Goal: Task Accomplishment & Management: Use online tool/utility

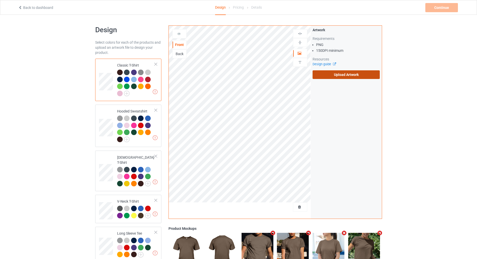
click at [348, 75] on label "Upload Artwork" at bounding box center [345, 74] width 67 height 9
click at [0, 0] on input "Upload Artwork" at bounding box center [0, 0] width 0 height 0
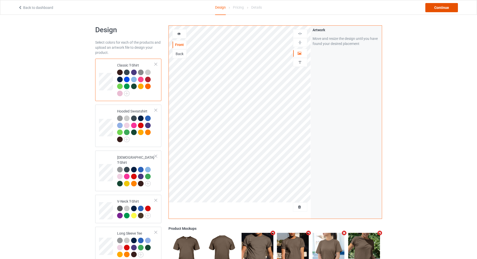
click at [444, 8] on div "Continue" at bounding box center [441, 7] width 33 height 9
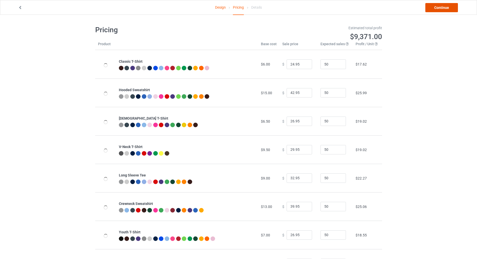
click at [444, 8] on link "Continue" at bounding box center [441, 7] width 33 height 9
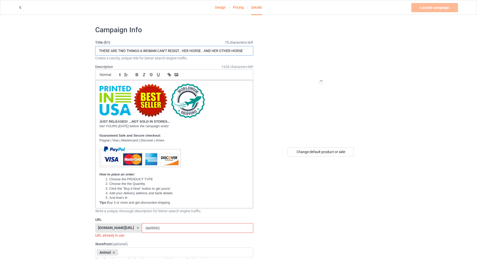
click at [187, 50] on input "THERE ARE TWO THINGS A WOMAN CAN'T RESIST.. HER HORSE.. AND HER OTHER HORSE" at bounding box center [174, 51] width 158 height 10
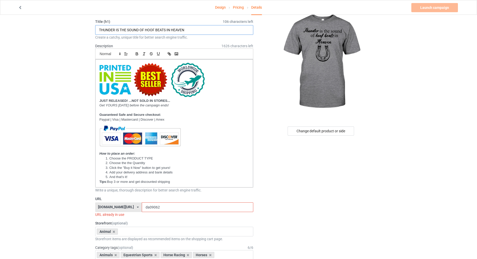
scroll to position [59, 0]
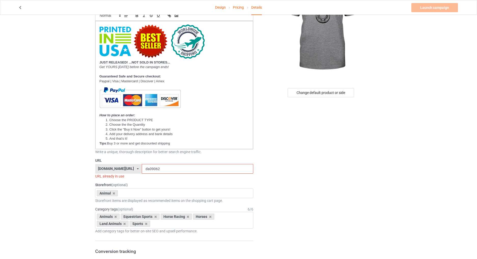
type input "THUNDER IS THE SOUND OF HOOF BEATS IN HEAVEN"
drag, startPoint x: 150, startPoint y: 171, endPoint x: 142, endPoint y: 171, distance: 7.6
click at [142, 171] on input "da09062" at bounding box center [197, 169] width 111 height 10
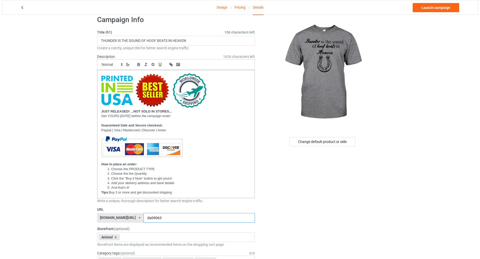
scroll to position [0, 0]
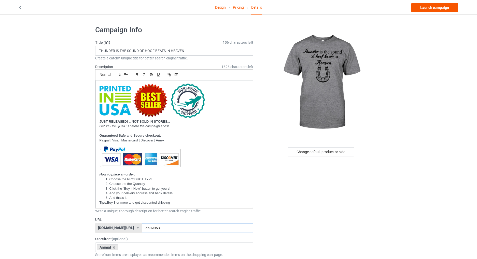
type input "da09063"
click at [421, 8] on link "Launch campaign" at bounding box center [434, 7] width 47 height 9
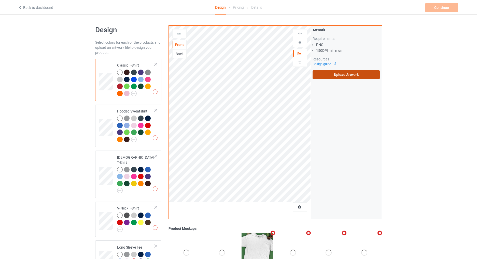
click at [343, 75] on label "Upload Artwork" at bounding box center [345, 74] width 67 height 9
click at [0, 0] on input "Upload Artwork" at bounding box center [0, 0] width 0 height 0
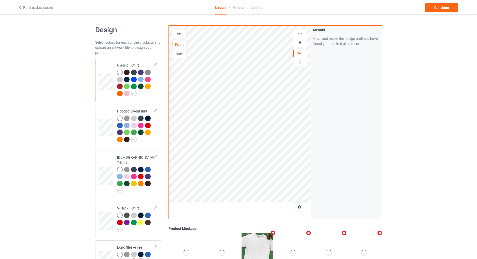
scroll to position [59, 0]
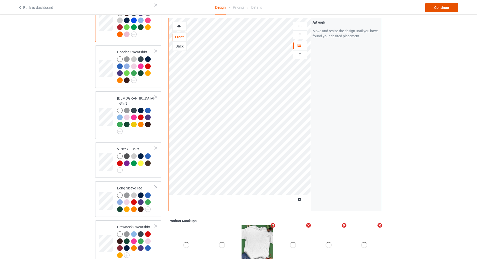
click at [438, 10] on div "Continue" at bounding box center [441, 7] width 33 height 9
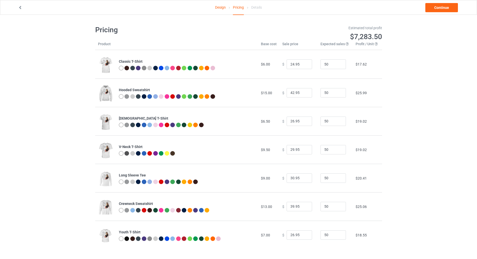
click at [220, 9] on link "Design" at bounding box center [220, 7] width 11 height 14
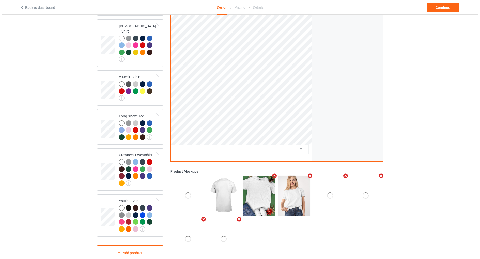
scroll to position [140, 0]
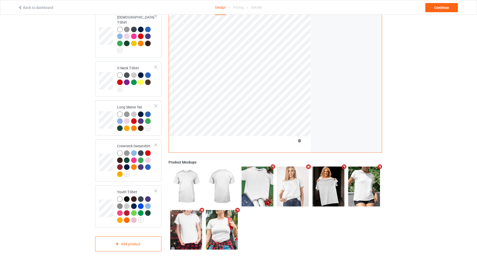
click at [342, 165] on icon "Remove mockup" at bounding box center [344, 167] width 6 height 5
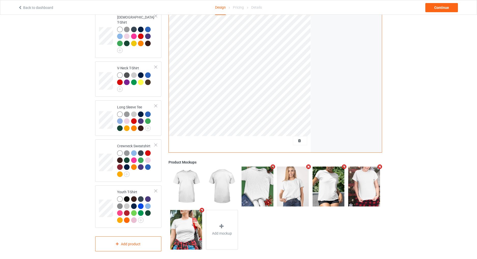
click at [308, 164] on icon "Remove mockup" at bounding box center [308, 166] width 6 height 5
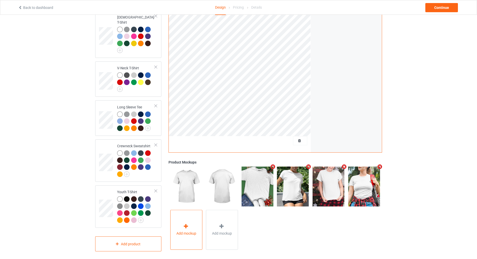
click at [192, 226] on div "Add mockup" at bounding box center [186, 230] width 32 height 40
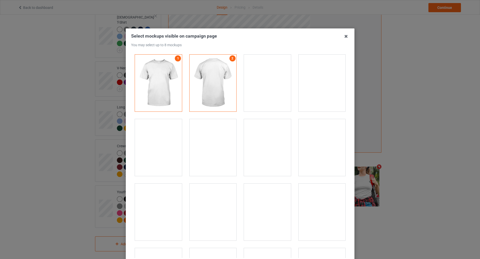
scroll to position [119, 0]
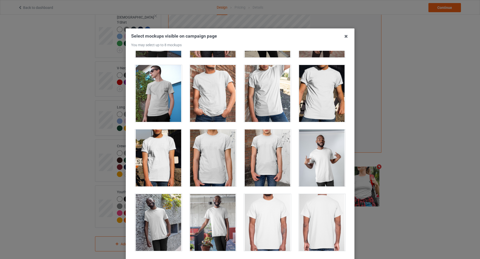
click at [317, 89] on div at bounding box center [322, 93] width 47 height 57
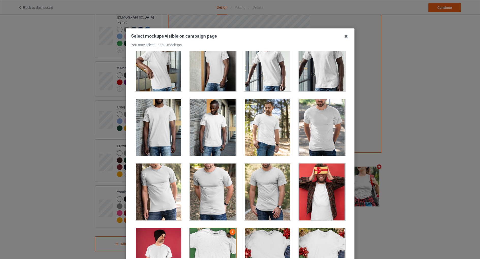
scroll to position [534, 0]
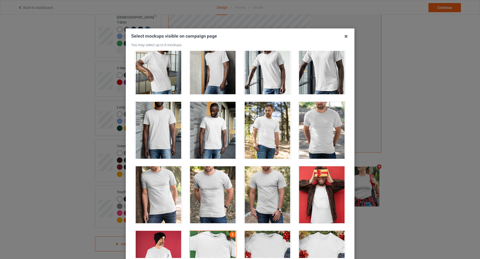
click at [314, 132] on div at bounding box center [322, 130] width 47 height 57
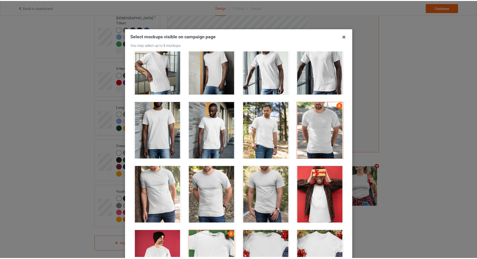
scroll to position [51, 0]
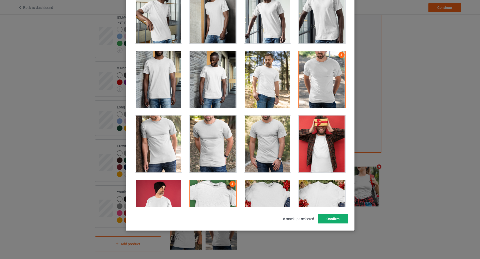
drag, startPoint x: 335, startPoint y: 216, endPoint x: 341, endPoint y: 214, distance: 6.5
click at [334, 216] on button "Confirm" at bounding box center [333, 219] width 31 height 9
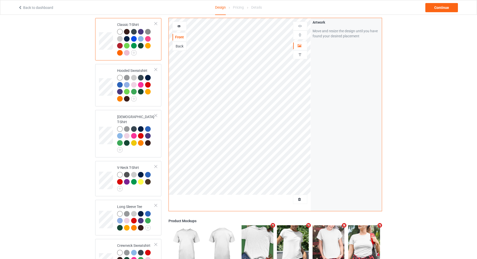
scroll to position [0, 0]
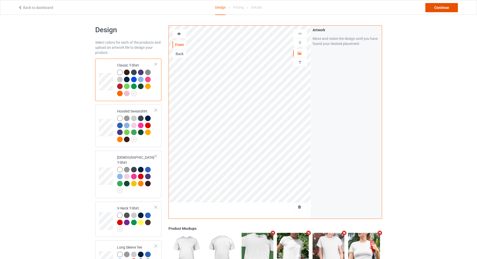
click at [435, 9] on div "Continue" at bounding box center [441, 7] width 33 height 9
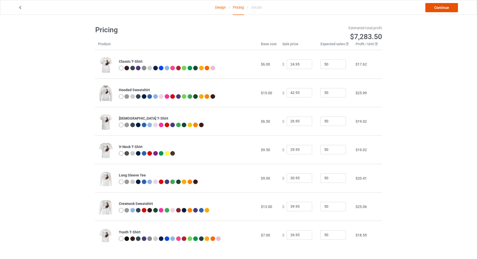
click at [435, 9] on link "Continue" at bounding box center [441, 7] width 33 height 9
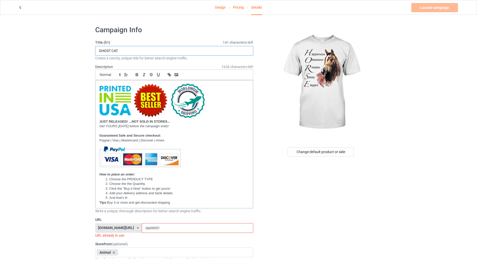
click at [156, 52] on input "GHOST CAT" at bounding box center [174, 51] width 158 height 10
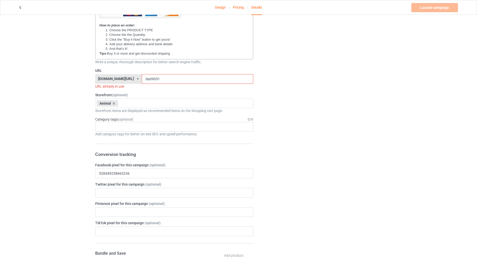
scroll to position [178, 0]
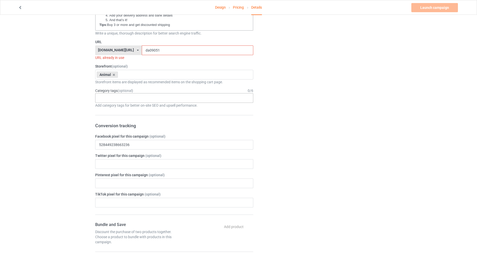
type input "HORSE"
click at [105, 97] on input "text" at bounding box center [103, 98] width 8 height 4
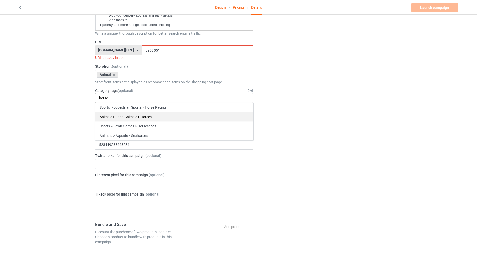
type input "horse"
click at [117, 117] on div "Animals > Land Animals > Horses" at bounding box center [174, 116] width 158 height 9
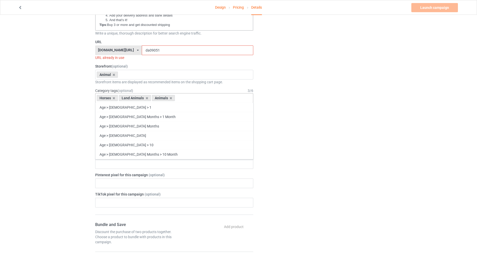
click at [355, 119] on div "Change default product or side" at bounding box center [321, 193] width 128 height 699
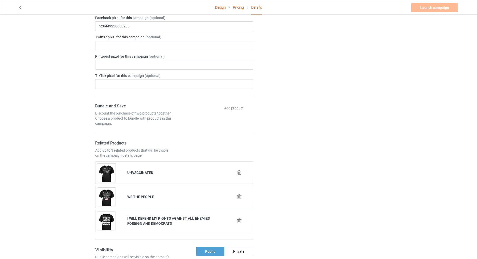
scroll to position [119, 0]
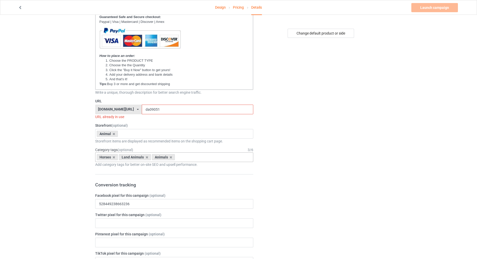
drag, startPoint x: 149, startPoint y: 112, endPoint x: 140, endPoint y: 111, distance: 8.5
click at [142, 111] on input "da09051" at bounding box center [197, 110] width 111 height 10
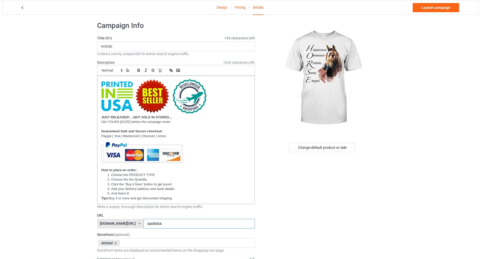
scroll to position [0, 0]
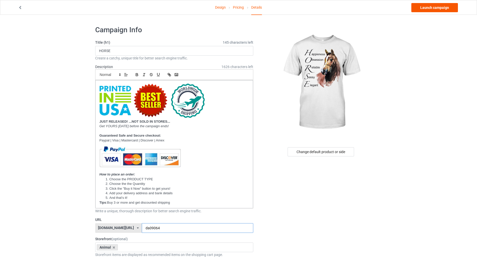
type input "da09064"
click at [421, 8] on link "Launch campaign" at bounding box center [434, 7] width 47 height 9
